Goal: Task Accomplishment & Management: Use online tool/utility

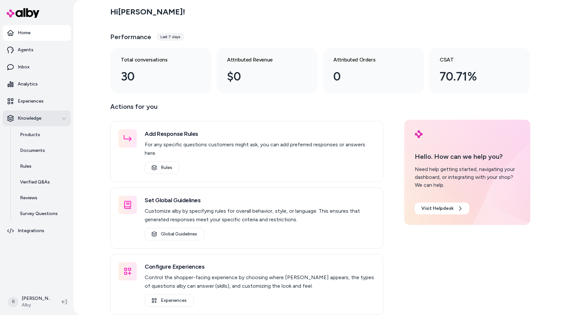
click at [47, 111] on button "Knowledge" at bounding box center [37, 118] width 68 height 16
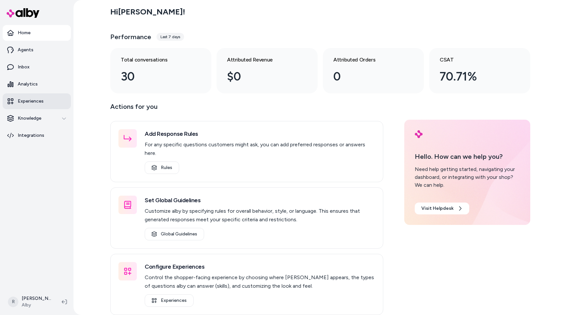
click at [41, 99] on p "Experiences" at bounding box center [31, 101] width 26 height 7
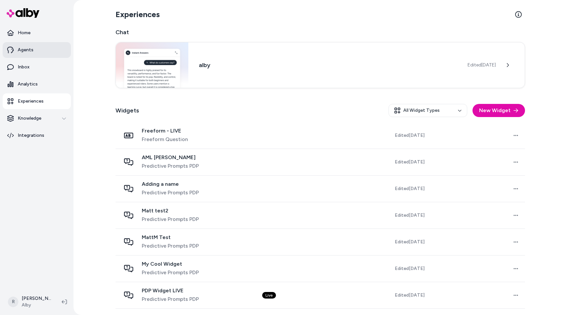
click at [51, 51] on link "Agents" at bounding box center [37, 50] width 68 height 16
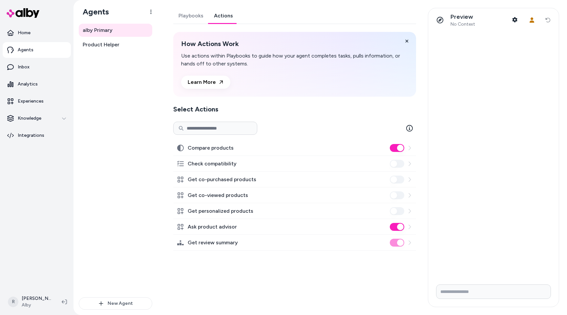
click at [231, 22] on link "Actions" at bounding box center [224, 16] width 30 height 16
click at [220, 198] on label "Get co-viewed products" at bounding box center [218, 195] width 60 height 8
click at [410, 194] on icon at bounding box center [410, 195] width 2 height 4
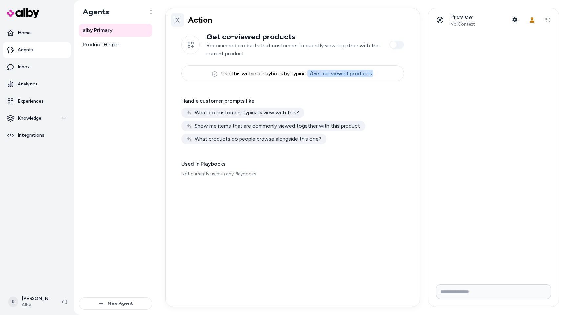
click at [178, 19] on icon at bounding box center [177, 20] width 5 height 5
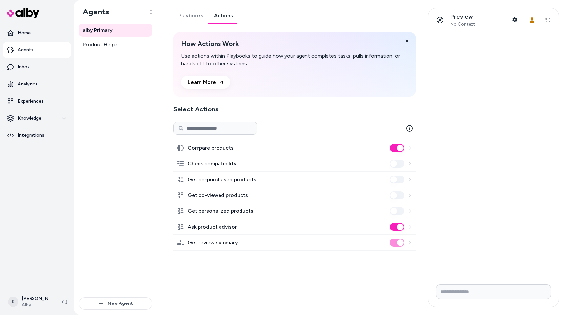
click at [206, 127] on input at bounding box center [215, 128] width 84 height 13
click at [288, 102] on div "How Actions Work Use actions within Playbooks to guide how your agent completes…" at bounding box center [294, 141] width 243 height 218
click at [410, 127] on icon at bounding box center [410, 128] width 7 height 7
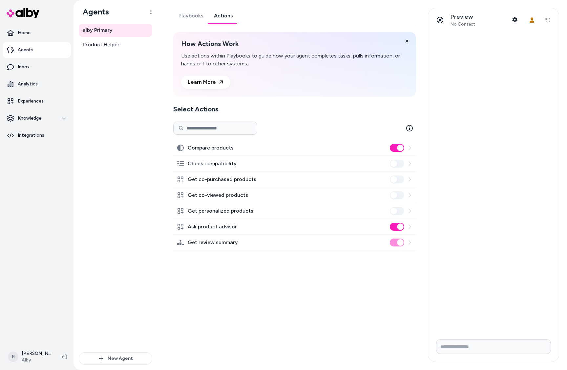
click at [102, 114] on div "alby Primary Product Helper" at bounding box center [116, 188] width 74 height 328
click at [67, 314] on icon at bounding box center [64, 356] width 5 height 5
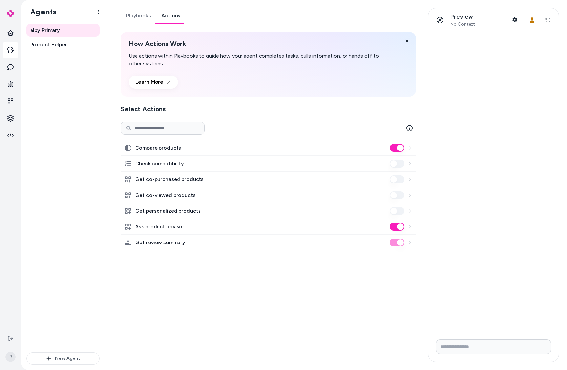
click at [295, 132] on div at bounding box center [269, 128] width 296 height 13
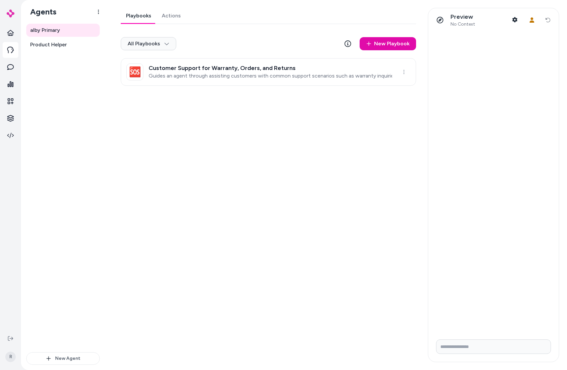
click at [149, 21] on link "Playbooks" at bounding box center [139, 16] width 36 height 16
click at [229, 83] on link "🆘 Customer Support for Warranty, Orders, and Returns Guides an agent through as…" at bounding box center [269, 72] width 296 height 28
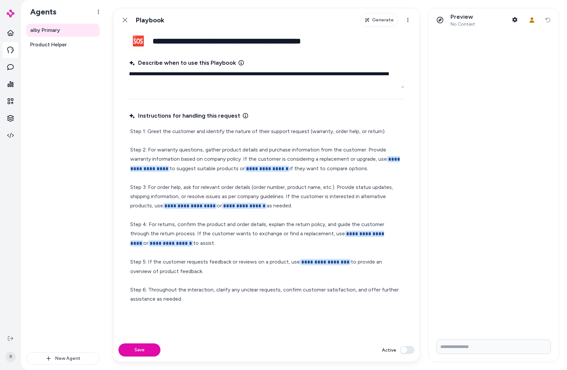
click at [266, 169] on span "**********" at bounding box center [267, 169] width 45 height 6
click at [389, 19] on span "Generate" at bounding box center [383, 20] width 22 height 7
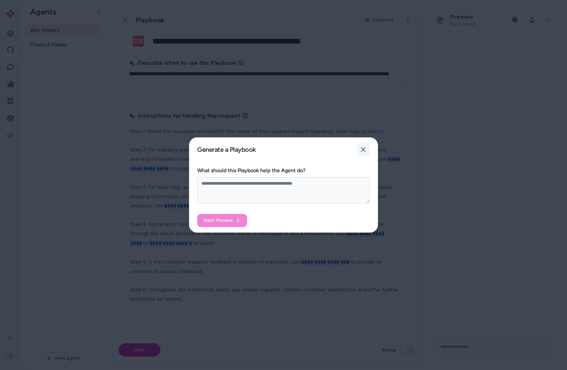
click at [362, 150] on icon "button" at bounding box center [363, 149] width 5 height 5
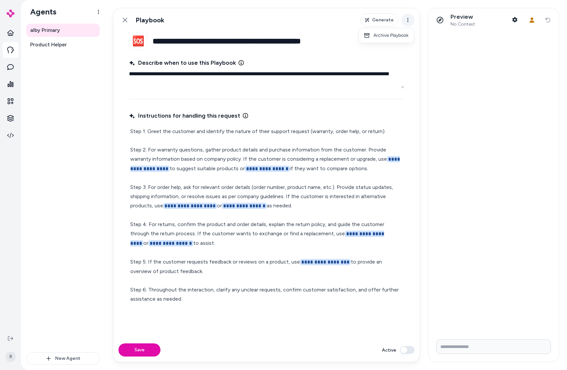
click at [410, 21] on html "**********" at bounding box center [283, 185] width 567 height 370
click at [409, 21] on html "**********" at bounding box center [283, 185] width 567 height 370
click at [66, 44] on span "Product Helper" at bounding box center [48, 45] width 37 height 8
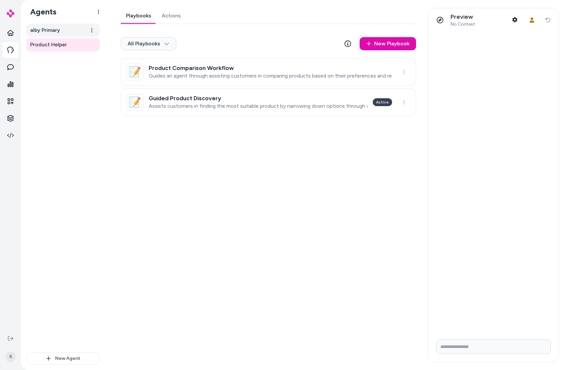
click at [60, 34] on link "alby Primary" at bounding box center [63, 30] width 74 height 13
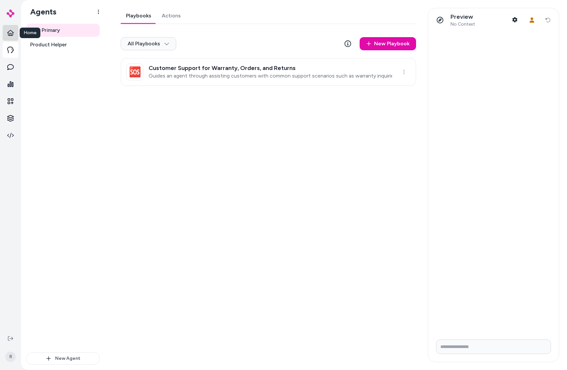
click at [12, 35] on icon at bounding box center [10, 33] width 7 height 7
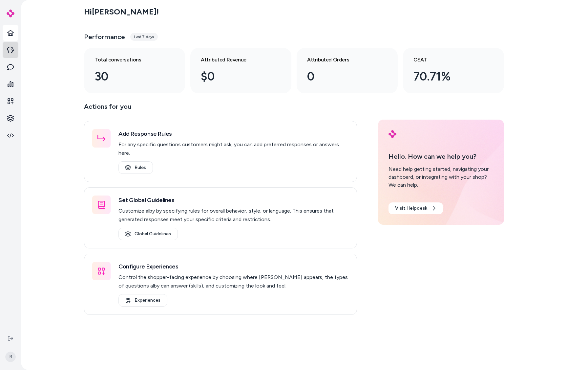
click at [8, 49] on icon at bounding box center [10, 50] width 7 height 7
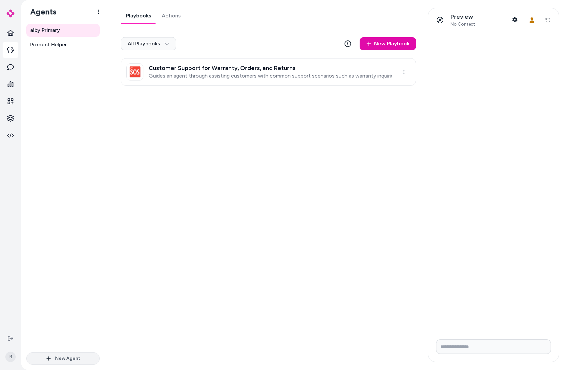
click at [67, 314] on button "New Agent" at bounding box center [63, 358] width 74 height 12
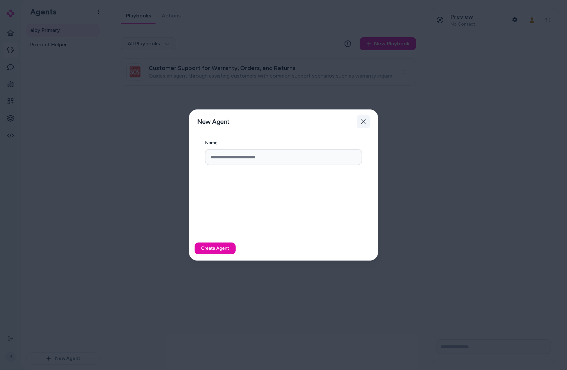
click at [366, 120] on button "Close" at bounding box center [363, 121] width 13 height 13
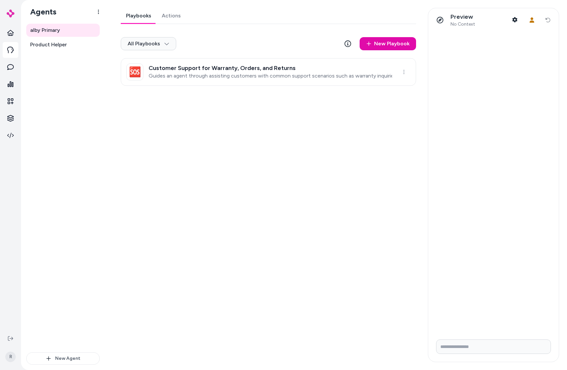
click at [301, 147] on div "Playbooks Actions All Playbooks New Playbook 🆘 Customer Support for Warranty, O…" at bounding box center [266, 185] width 307 height 354
click at [160, 19] on link "Actions" at bounding box center [172, 16] width 30 height 16
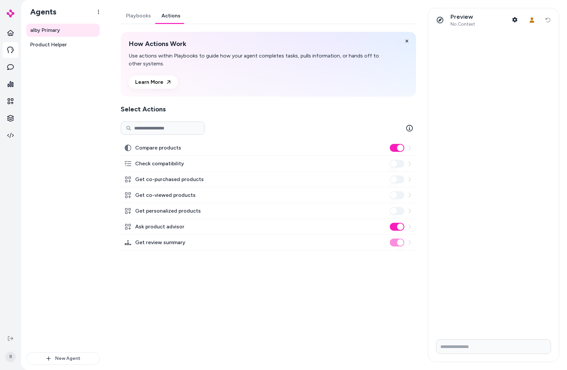
click at [410, 226] on icon at bounding box center [410, 226] width 2 height 4
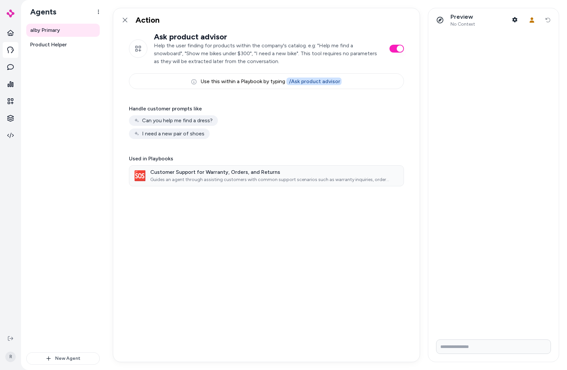
click at [194, 174] on h3 "Customer Support for Warranty, Orders, and Returns" at bounding box center [271, 172] width 243 height 7
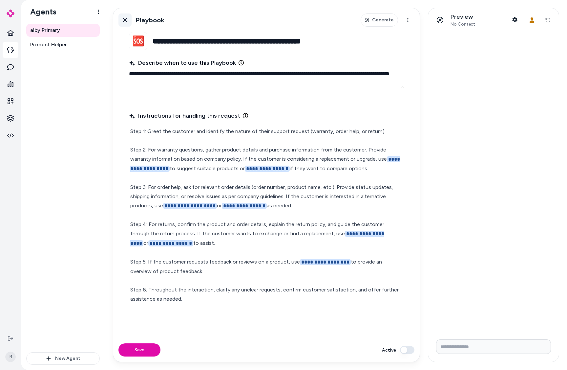
click at [125, 21] on icon at bounding box center [124, 19] width 5 height 5
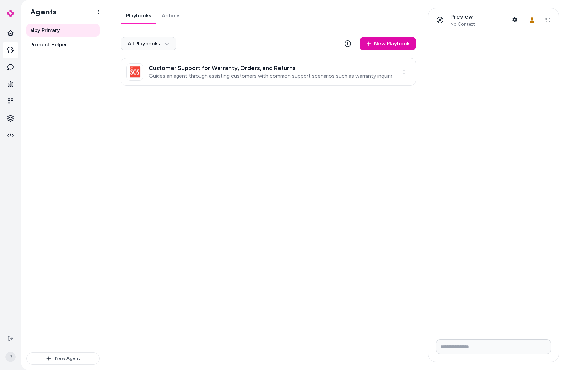
click at [333, 66] on h3 "Customer Support for Warranty, Orders, and Returns" at bounding box center [271, 68] width 244 height 7
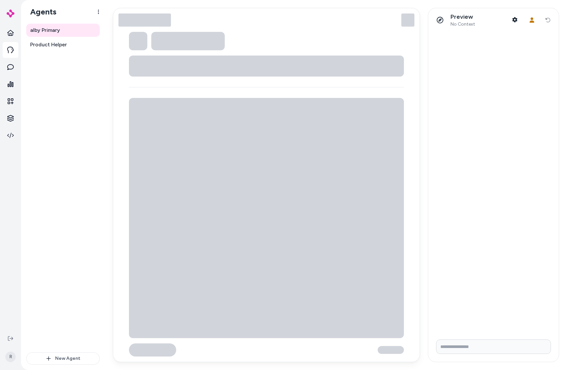
type textarea "*"
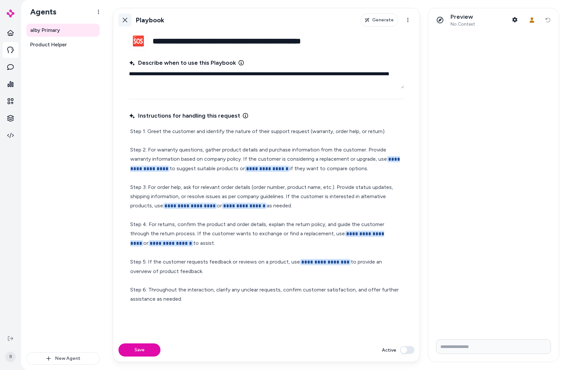
click at [128, 19] on link "Back" at bounding box center [125, 19] width 13 height 13
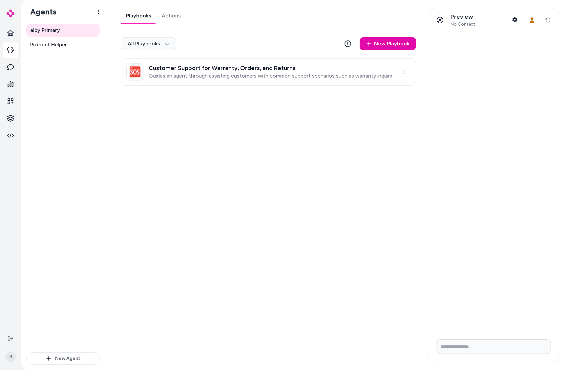
click at [168, 25] on div "Playbooks Actions All Playbooks New Playbook 🆘 Customer Support for Warranty, O…" at bounding box center [269, 47] width 296 height 78
click at [169, 19] on link "Actions" at bounding box center [172, 16] width 30 height 16
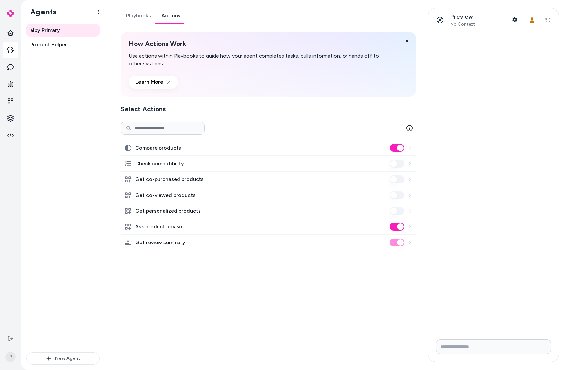
click at [156, 195] on label "Get co-viewed products" at bounding box center [165, 195] width 60 height 8
click at [411, 196] on icon at bounding box center [409, 194] width 5 height 5
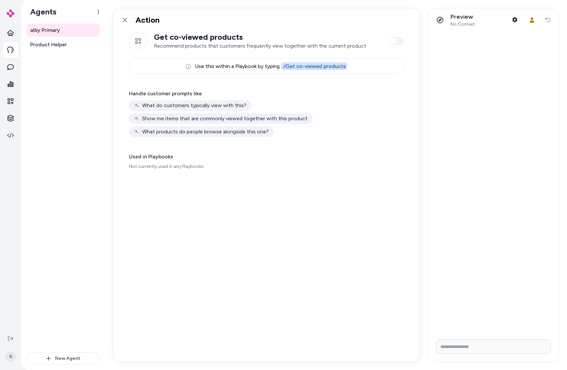
click at [164, 81] on div "Get co-viewed products Recommend products that customers frequently view togeth…" at bounding box center [266, 197] width 307 height 330
click at [127, 25] on link at bounding box center [125, 19] width 13 height 13
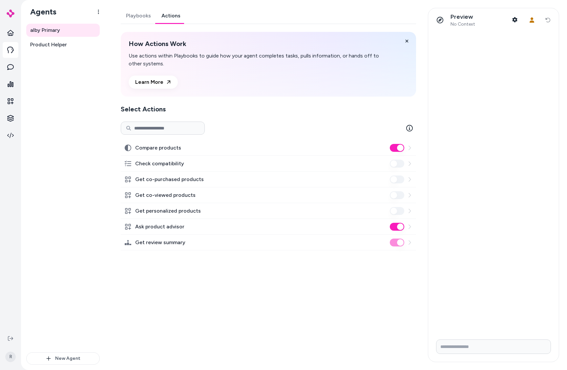
click at [161, 163] on label "Check compatibility" at bounding box center [159, 164] width 49 height 8
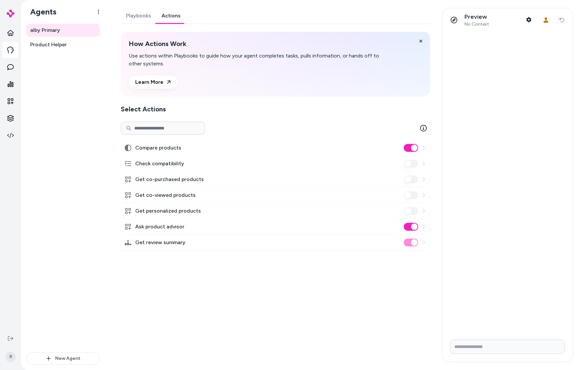
click at [423, 211] on icon at bounding box center [423, 210] width 5 height 5
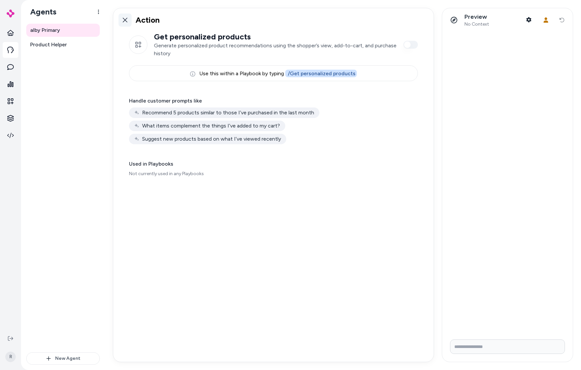
click at [123, 19] on icon at bounding box center [124, 19] width 5 height 5
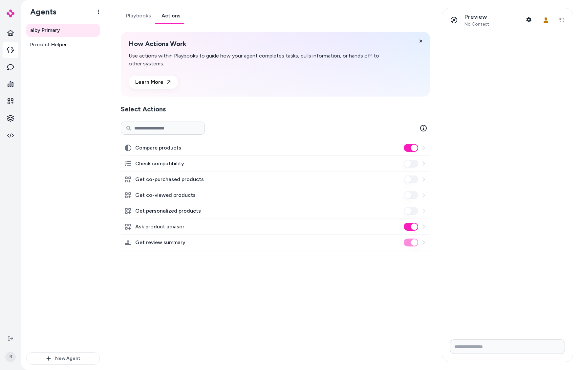
click at [267, 287] on div "Playbooks Actions How Actions Work Use actions within Playbooks to guide how yo…" at bounding box center [273, 185] width 321 height 354
click at [172, 144] on label "Compare products" at bounding box center [158, 148] width 46 height 8
click at [404, 144] on button "Compare products" at bounding box center [411, 148] width 14 height 8
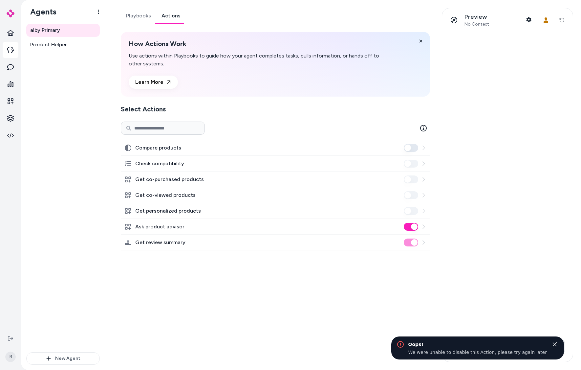
click at [353, 148] on div "Compare products" at bounding box center [275, 148] width 309 height 16
click at [406, 148] on button "Compare products" at bounding box center [411, 148] width 14 height 8
click at [423, 147] on icon at bounding box center [423, 147] width 5 height 5
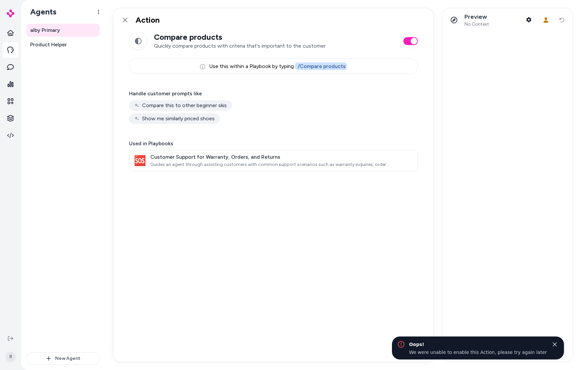
click at [242, 121] on div "Compare this to other beginner skis Show me similarly priced shoes" at bounding box center [273, 112] width 289 height 24
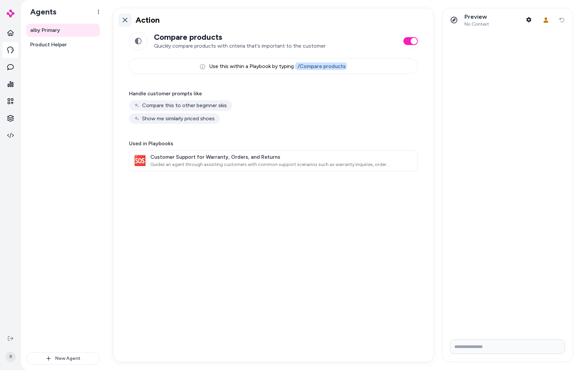
click at [130, 19] on link at bounding box center [125, 19] width 13 height 13
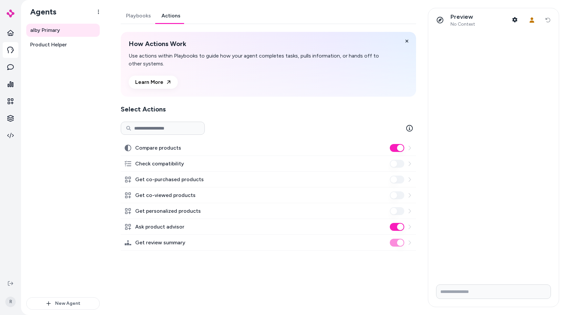
drag, startPoint x: 66, startPoint y: 170, endPoint x: 96, endPoint y: 175, distance: 30.3
click at [66, 171] on div "alby Primary Product Helper" at bounding box center [63, 160] width 74 height 273
click at [409, 40] on icon at bounding box center [407, 41] width 5 height 5
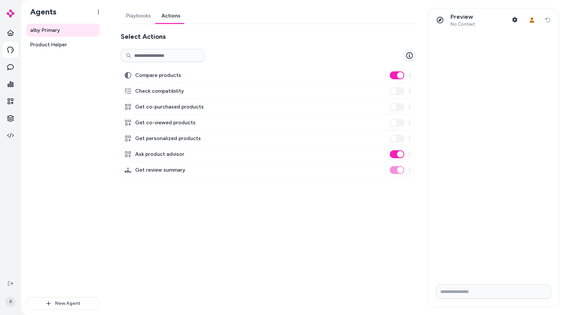
click at [411, 55] on icon at bounding box center [410, 55] width 7 height 7
click at [408, 74] on icon at bounding box center [409, 75] width 5 height 5
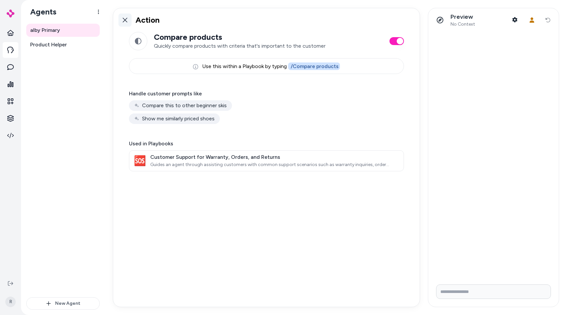
click at [122, 21] on link at bounding box center [125, 19] width 13 height 13
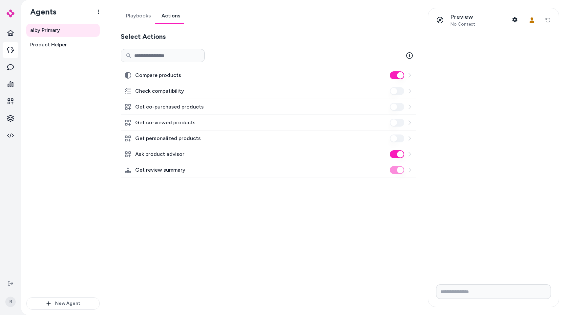
click at [234, 43] on div "Select Actions Compare products Check compatibility Get co-purchased products G…" at bounding box center [269, 105] width 296 height 146
click at [130, 10] on link "Playbooks" at bounding box center [138, 16] width 35 height 16
click at [217, 42] on div "Select Actions Compare products Check compatibility Get co-purchased products G…" at bounding box center [269, 105] width 296 height 146
click at [123, 19] on link "Playbooks" at bounding box center [138, 16] width 35 height 16
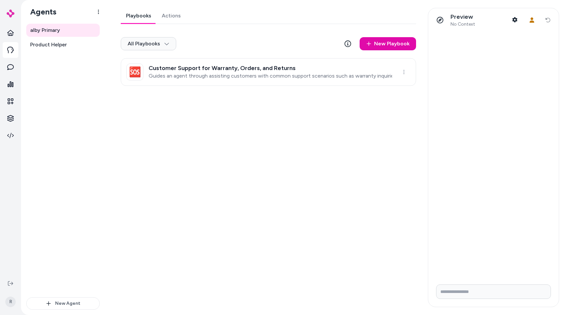
click at [174, 18] on link "Actions" at bounding box center [172, 16] width 30 height 16
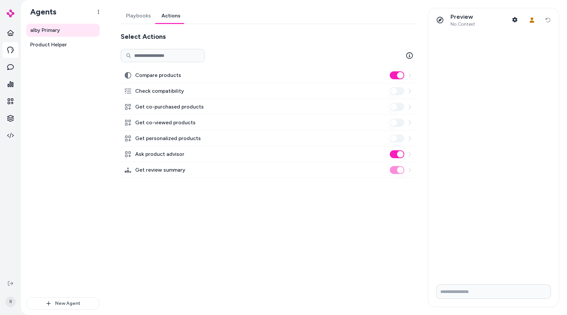
drag, startPoint x: 175, startPoint y: 47, endPoint x: 179, endPoint y: 51, distance: 5.6
click at [175, 47] on div "Select Actions Compare products Check compatibility Get co-purchased products G…" at bounding box center [269, 105] width 296 height 146
drag, startPoint x: 179, startPoint y: 51, endPoint x: 260, endPoint y: 56, distance: 81.3
click at [180, 52] on input at bounding box center [163, 55] width 84 height 13
click at [284, 52] on div at bounding box center [269, 55] width 296 height 13
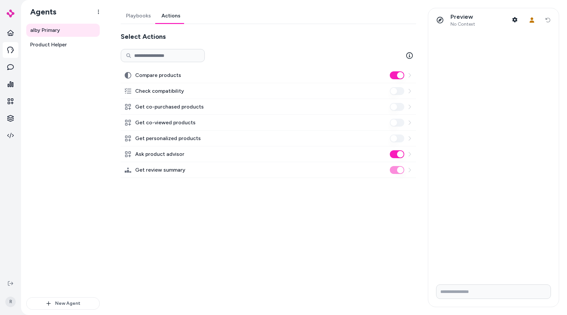
click at [146, 287] on div "Playbooks Actions Select Actions Compare products Check compatibility Get co-pu…" at bounding box center [266, 157] width 307 height 299
click at [137, 173] on label "Get review summary" at bounding box center [160, 170] width 50 height 8
click at [137, 170] on label "Get review summary" at bounding box center [160, 170] width 50 height 8
click at [144, 169] on label "Get review summary" at bounding box center [160, 170] width 50 height 8
click at [194, 152] on div "Ask product advisor" at bounding box center [269, 154] width 296 height 16
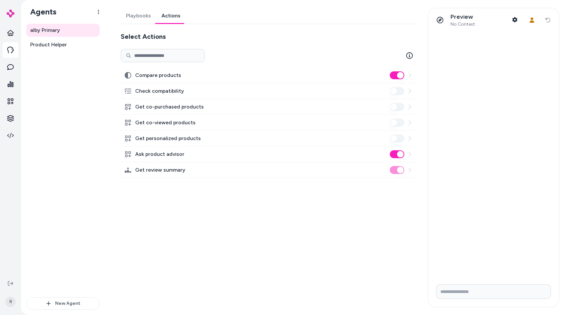
click at [195, 152] on div "Ask product advisor" at bounding box center [269, 154] width 296 height 16
click at [374, 151] on div "Ask product advisor" at bounding box center [269, 154] width 296 height 16
click at [381, 153] on div "Ask product advisor" at bounding box center [269, 154] width 296 height 16
click at [388, 155] on div "Ask product advisor" at bounding box center [269, 154] width 296 height 16
click at [161, 163] on div "Get review summary" at bounding box center [269, 170] width 296 height 16
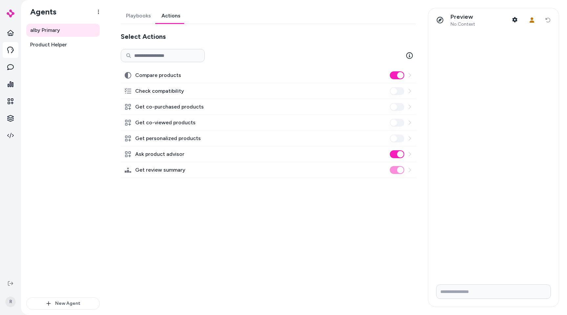
click at [151, 152] on label "Ask product advisor" at bounding box center [159, 154] width 49 height 8
click at [390, 152] on button "Ask product advisor" at bounding box center [397, 154] width 14 height 8
click at [135, 155] on div "Ask product advisor" at bounding box center [155, 154] width 60 height 8
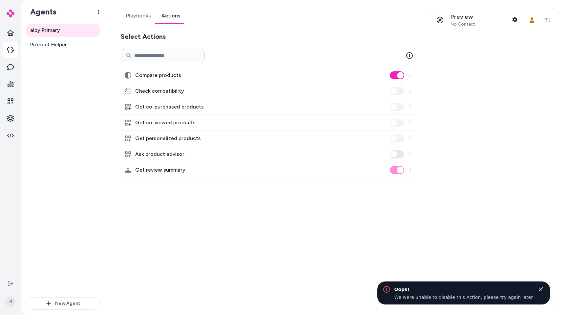
click at [143, 154] on label "Ask product advisor" at bounding box center [159, 154] width 49 height 8
click at [390, 154] on button "Ask product advisor" at bounding box center [397, 154] width 14 height 8
click at [142, 67] on div "Compare products Check compatibility Get co-purchased products Get co-viewed pr…" at bounding box center [269, 113] width 296 height 129
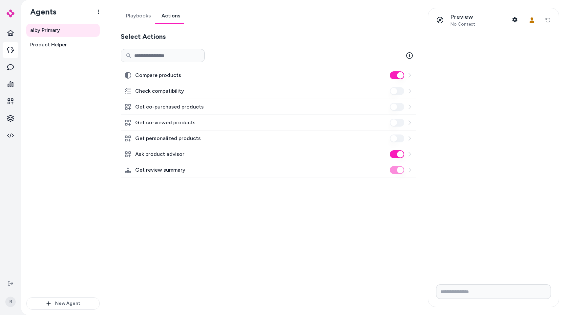
click at [410, 138] on icon at bounding box center [410, 138] width 2 height 4
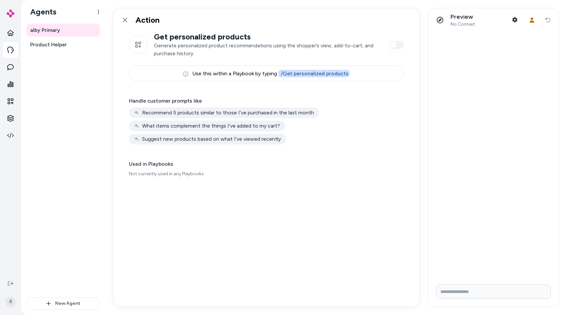
click at [169, 48] on p "Generate personalized product recommendations using the shopper’s view, add-to-…" at bounding box center [268, 50] width 229 height 16
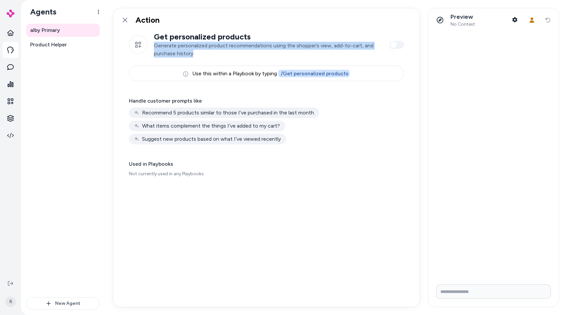
click at [169, 48] on p "Generate personalized product recommendations using the shopper’s view, add-to-…" at bounding box center [268, 50] width 229 height 16
click at [258, 53] on p "Generate personalized product recommendations using the shopper’s view, add-to-…" at bounding box center [268, 50] width 229 height 16
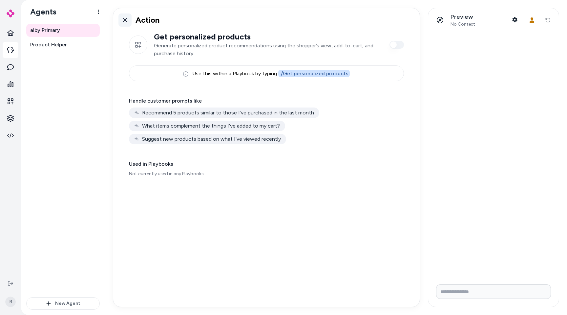
click at [126, 22] on icon at bounding box center [124, 19] width 5 height 5
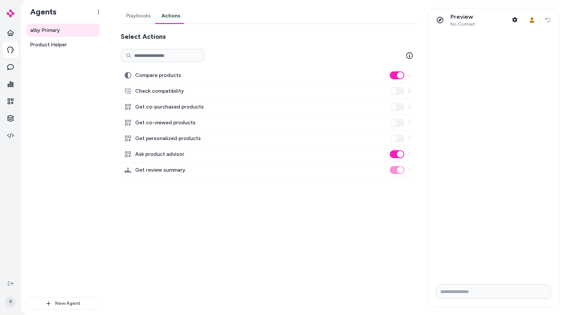
click at [411, 170] on icon at bounding box center [409, 169] width 5 height 5
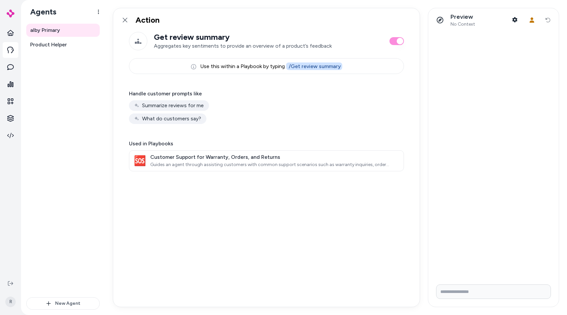
click at [178, 43] on p "Aggregates key sentiments to provide an overview of a product’s feedback" at bounding box center [268, 46] width 229 height 8
click at [169, 44] on p "Aggregates key sentiments to provide an overview of a product’s feedback" at bounding box center [268, 46] width 229 height 8
copy p "Aggregates key sentiments to provide an overview of a product’s feedback"
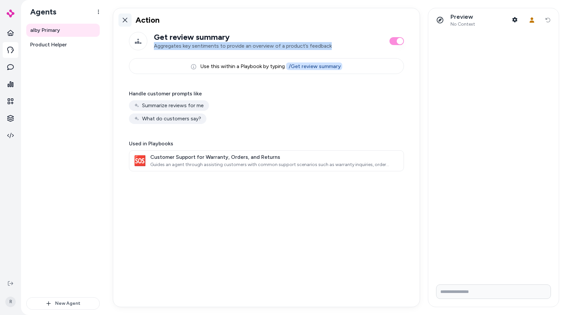
click at [127, 19] on icon at bounding box center [124, 19] width 5 height 5
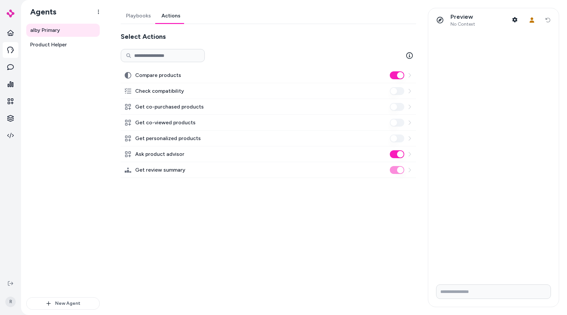
click at [404, 153] on button "Ask product advisor" at bounding box center [397, 154] width 14 height 8
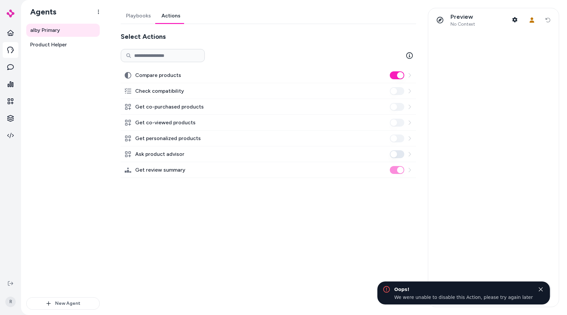
click at [399, 154] on button "Ask product advisor" at bounding box center [397, 154] width 14 height 8
click at [410, 154] on icon at bounding box center [409, 153] width 5 height 5
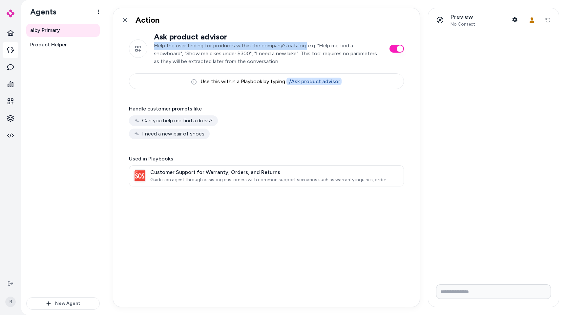
drag, startPoint x: 155, startPoint y: 45, endPoint x: 305, endPoint y: 46, distance: 150.4
click at [305, 46] on p "Help the user finding for products within the company's catalog. e.g: "Help me …" at bounding box center [268, 54] width 229 height 24
copy p "Help the user finding for products within the company's catalog."
click at [209, 63] on p "Help the user finding for products within the company's catalog. e.g: "Help me …" at bounding box center [268, 54] width 229 height 24
click at [128, 20] on link at bounding box center [125, 19] width 13 height 13
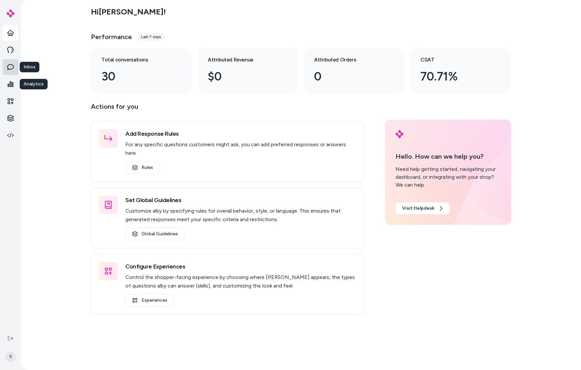
click at [14, 69] on link at bounding box center [11, 67] width 16 height 16
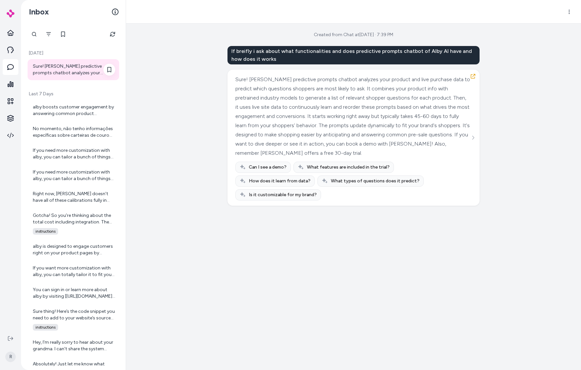
click at [75, 62] on div "Sure! [PERSON_NAME] predictive prompts chatbot analyzes your product and live p…" at bounding box center [74, 69] width 92 height 21
click at [473, 135] on icon "See more" at bounding box center [473, 137] width 5 height 5
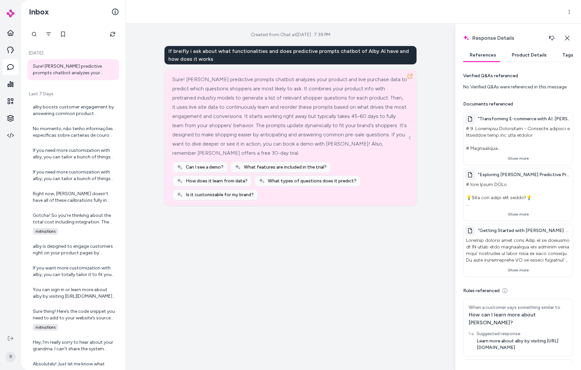
click at [411, 135] on icon "See more" at bounding box center [410, 137] width 5 height 5
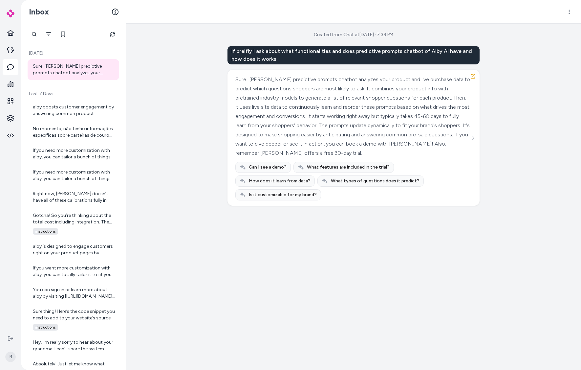
click at [480, 130] on div "Created from Chat at [DATE] · 7:39 PM If breifly i ask about what functionaliti…" at bounding box center [353, 197] width 455 height 346
click at [477, 134] on button "See more" at bounding box center [473, 138] width 8 height 8
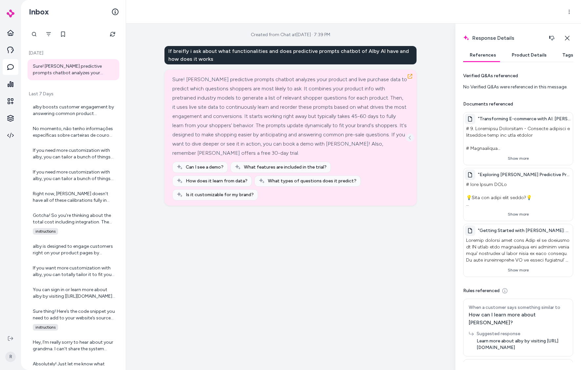
click at [412, 134] on button "See more" at bounding box center [410, 138] width 8 height 8
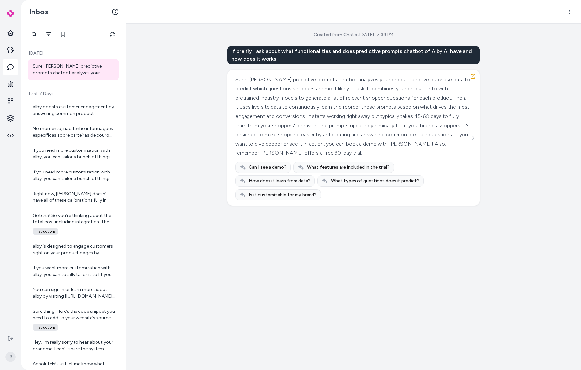
click at [135, 80] on div "Created from Chat at [DATE] · 7:39 PM If breifly i ask about what functionaliti…" at bounding box center [353, 197] width 455 height 346
